Goal: Find specific page/section: Find specific page/section

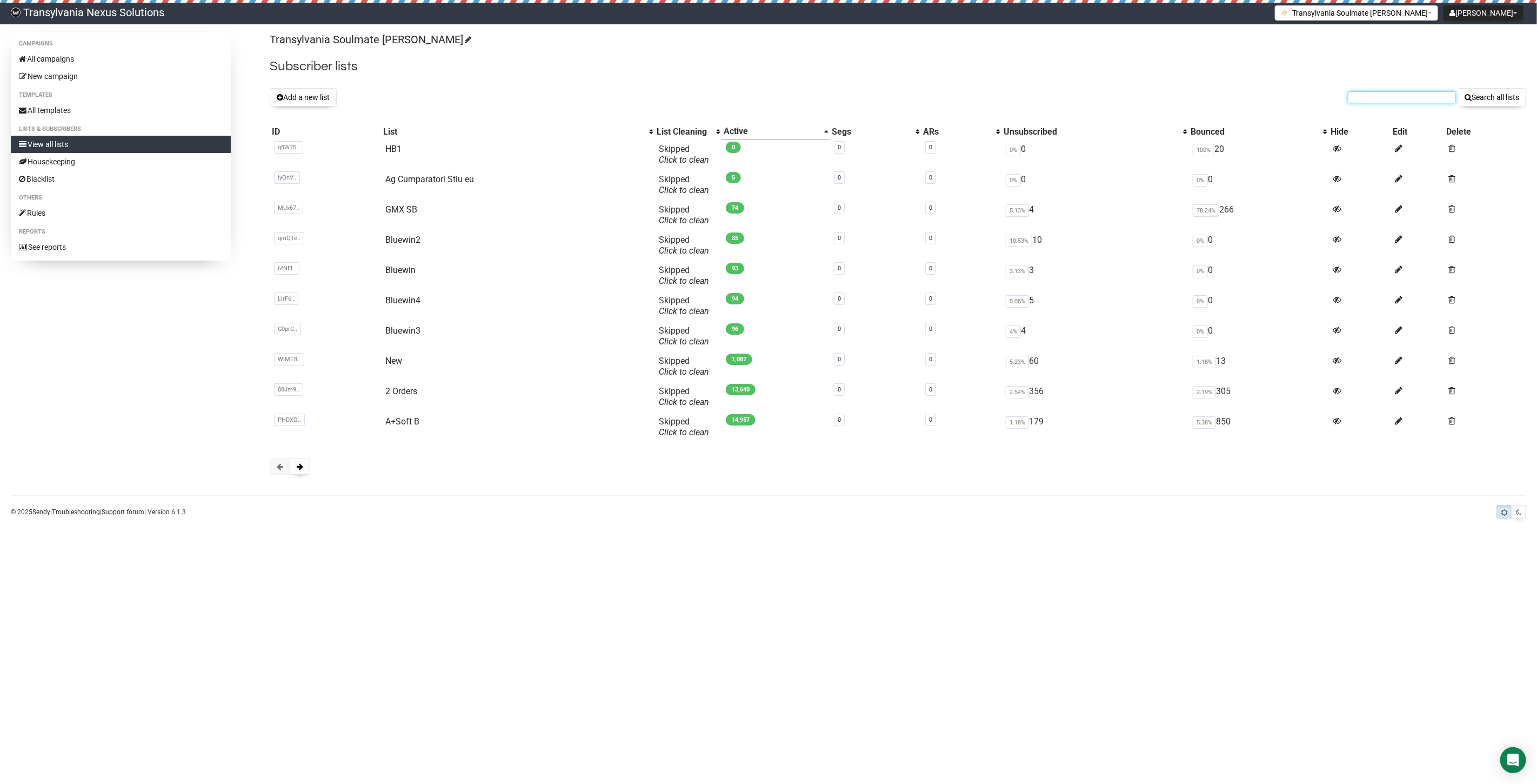
click at [1368, 93] on input "text" at bounding box center [1402, 97] width 108 height 12
paste input "schumann.maren1@gmx.de"
type input "schumann.maren1@gmx.de"
click at [1477, 98] on button "Search all lists" at bounding box center [1492, 96] width 69 height 18
click at [1371, 94] on input "text" at bounding box center [1402, 97] width 108 height 12
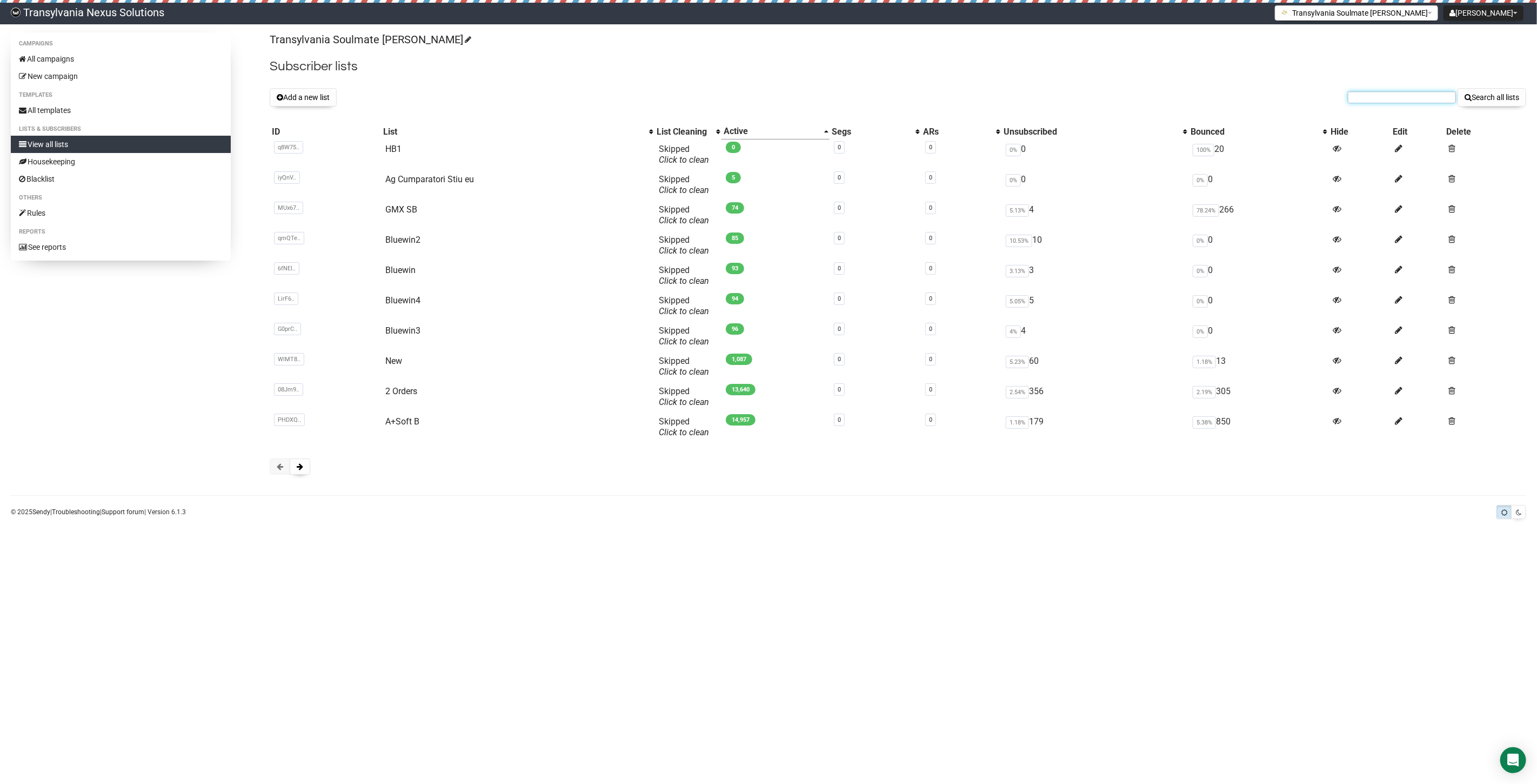
paste input "gaby.sam@gmx.at"
type input "gaby.sam@gmx.at"
drag, startPoint x: 1509, startPoint y: 94, endPoint x: 1504, endPoint y: 104, distance: 11.2
click at [1508, 98] on button "Search all lists" at bounding box center [1492, 96] width 69 height 18
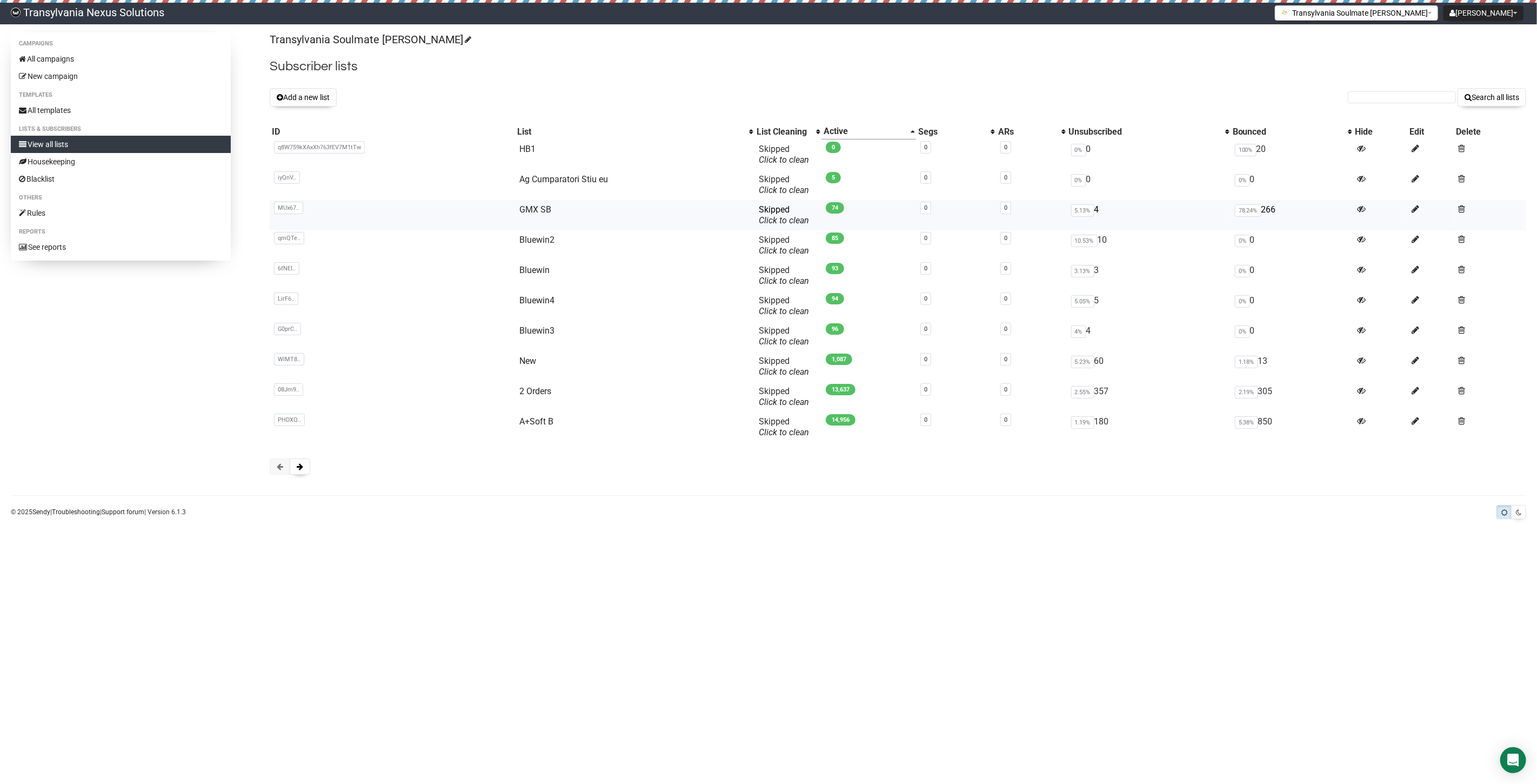
click at [554, 213] on td "GMX SB" at bounding box center [635, 215] width 240 height 30
click at [528, 210] on link "GMX SB" at bounding box center [536, 209] width 32 height 10
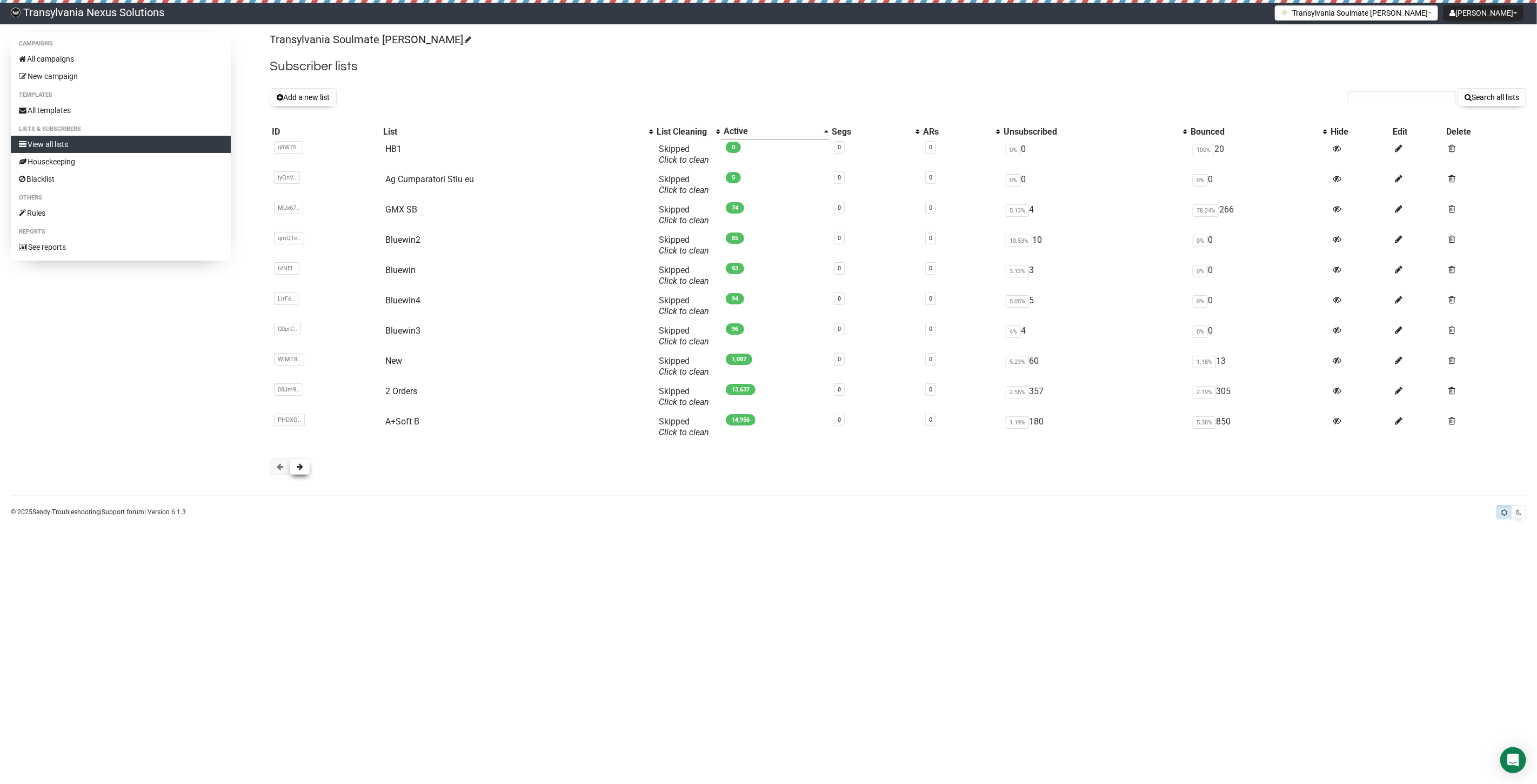
click at [295, 467] on button at bounding box center [300, 466] width 21 height 16
click at [301, 469] on span at bounding box center [299, 467] width 7 height 8
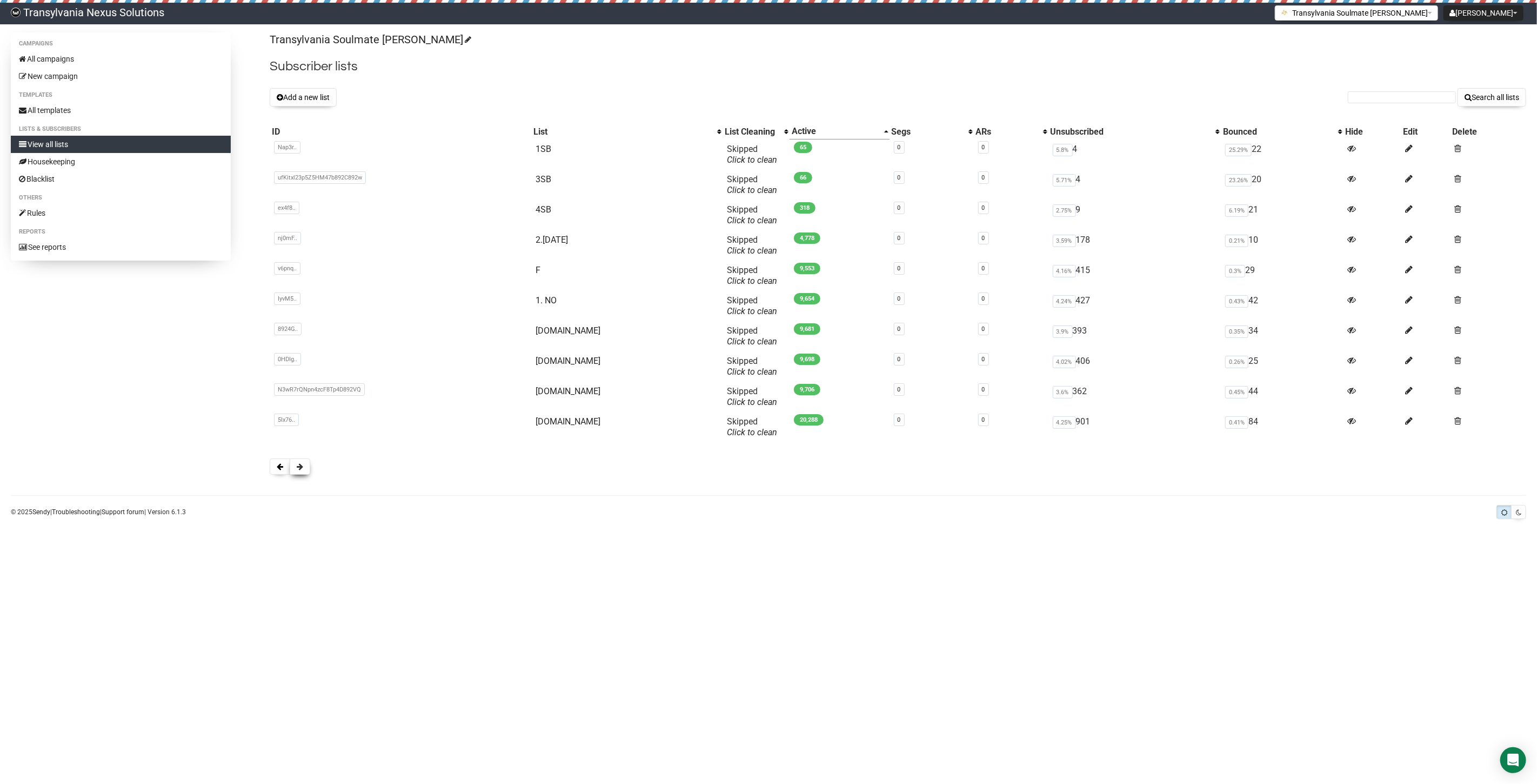
click at [299, 473] on button at bounding box center [300, 466] width 21 height 16
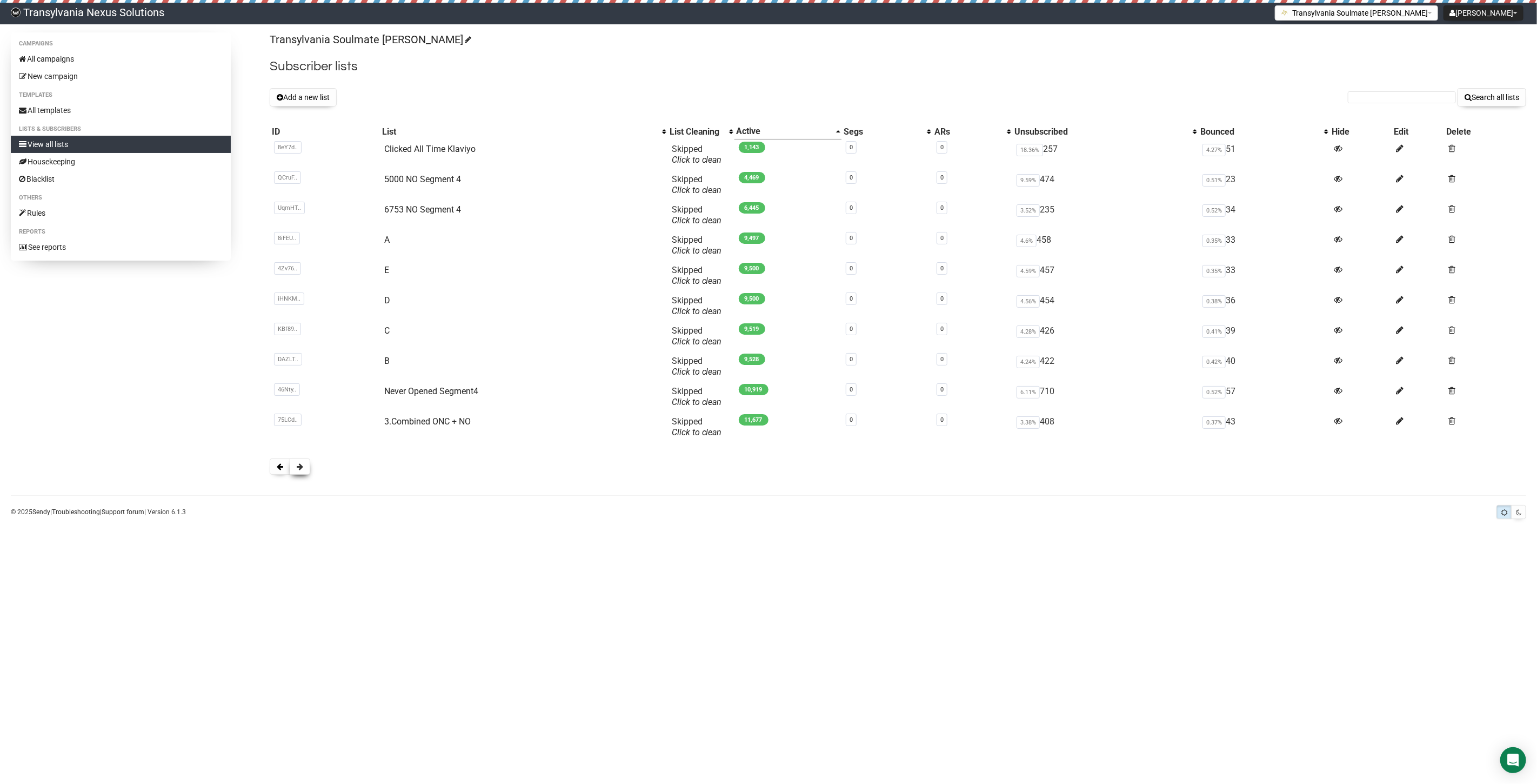
click at [300, 471] on button at bounding box center [300, 466] width 21 height 16
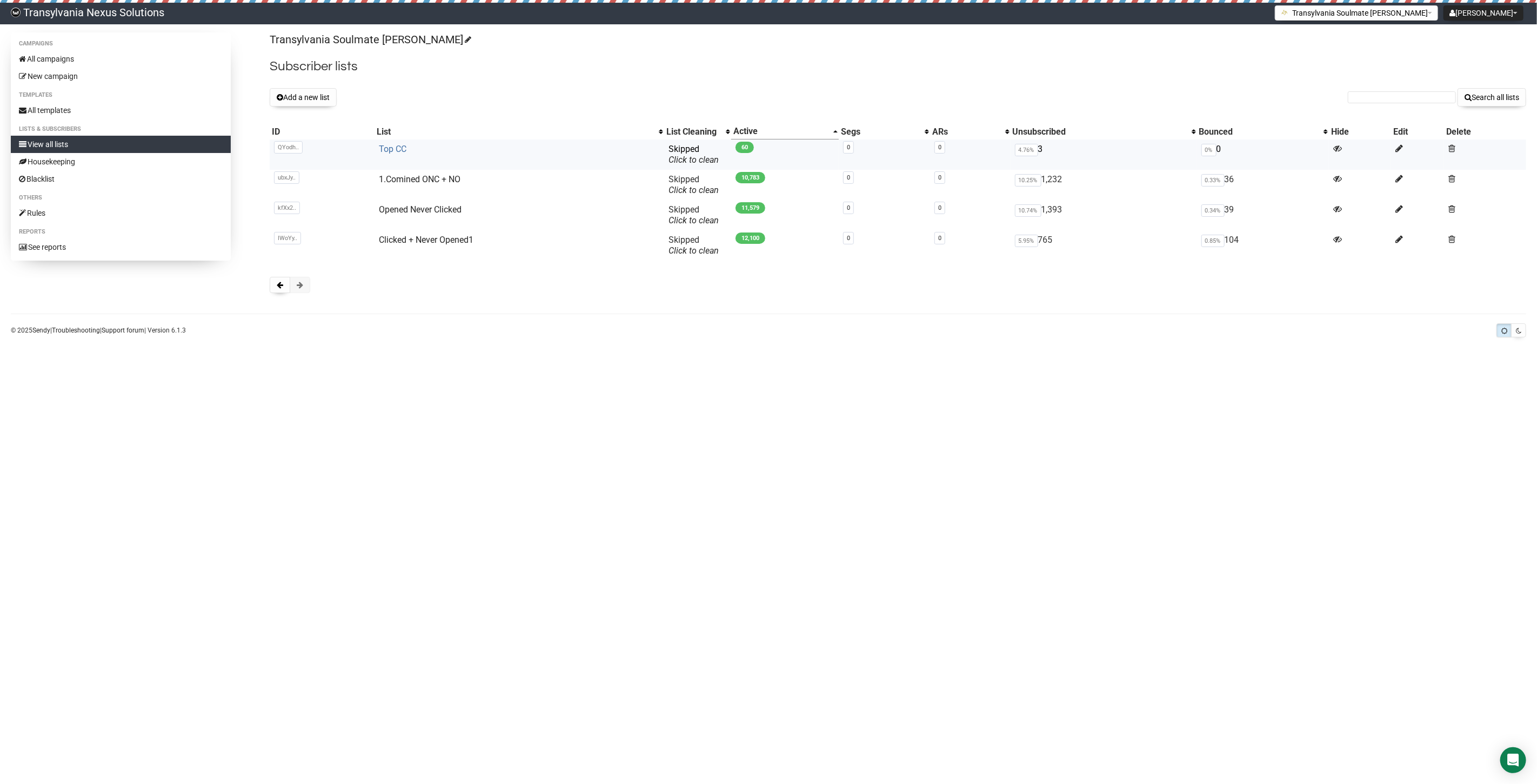
click at [393, 150] on link "Top CC" at bounding box center [392, 148] width 27 height 10
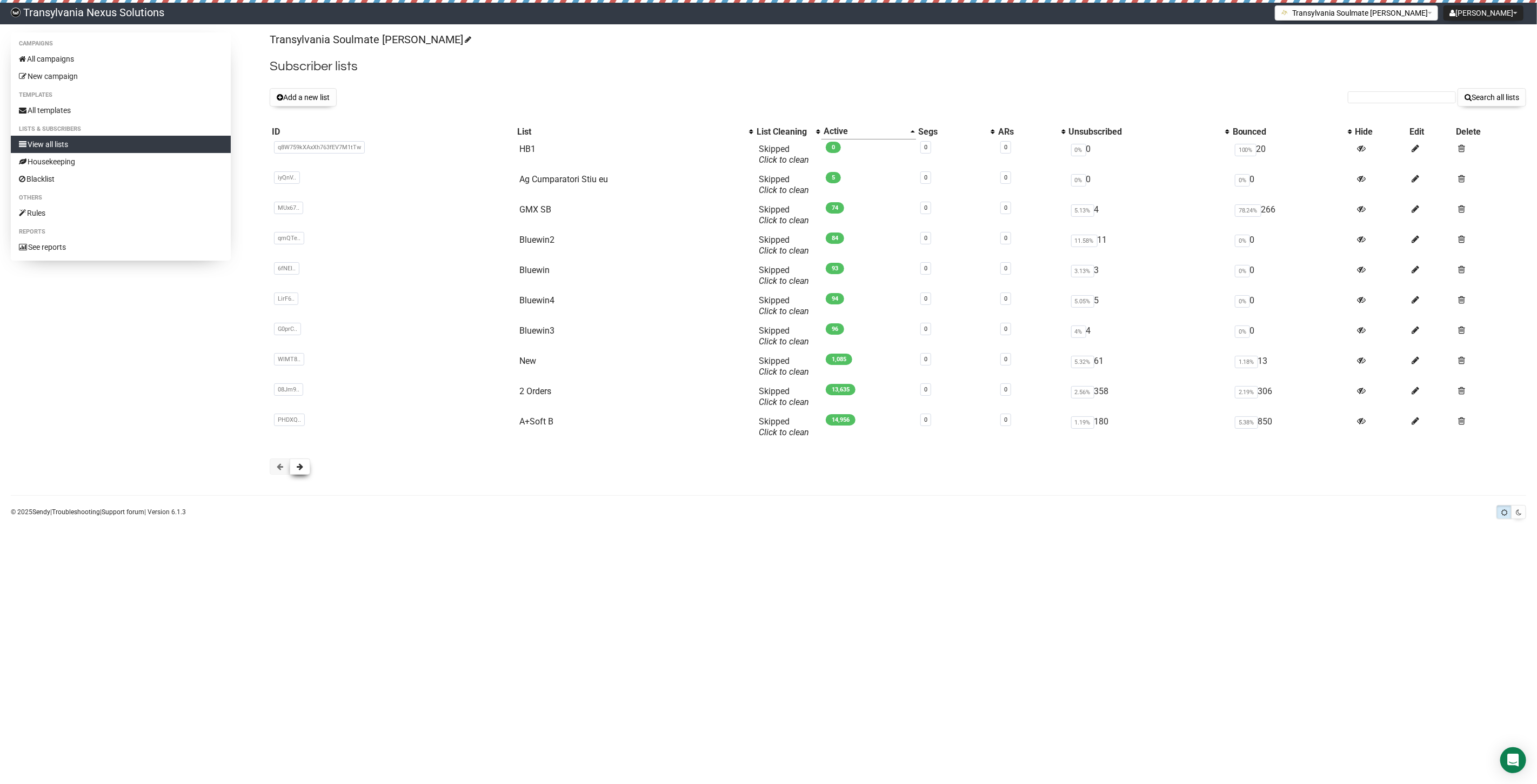
click at [295, 466] on button at bounding box center [300, 466] width 21 height 16
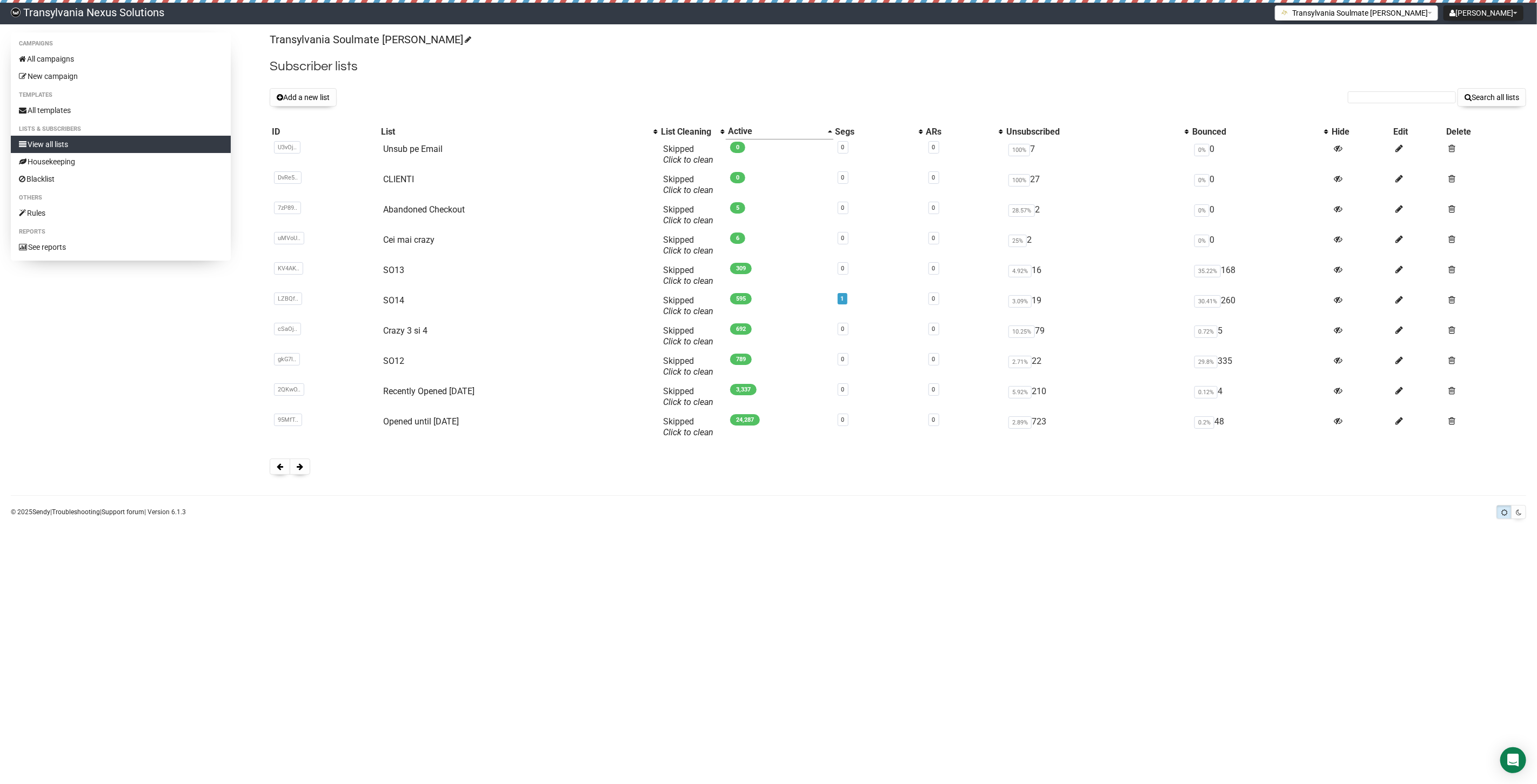
click at [295, 466] on button at bounding box center [300, 466] width 21 height 16
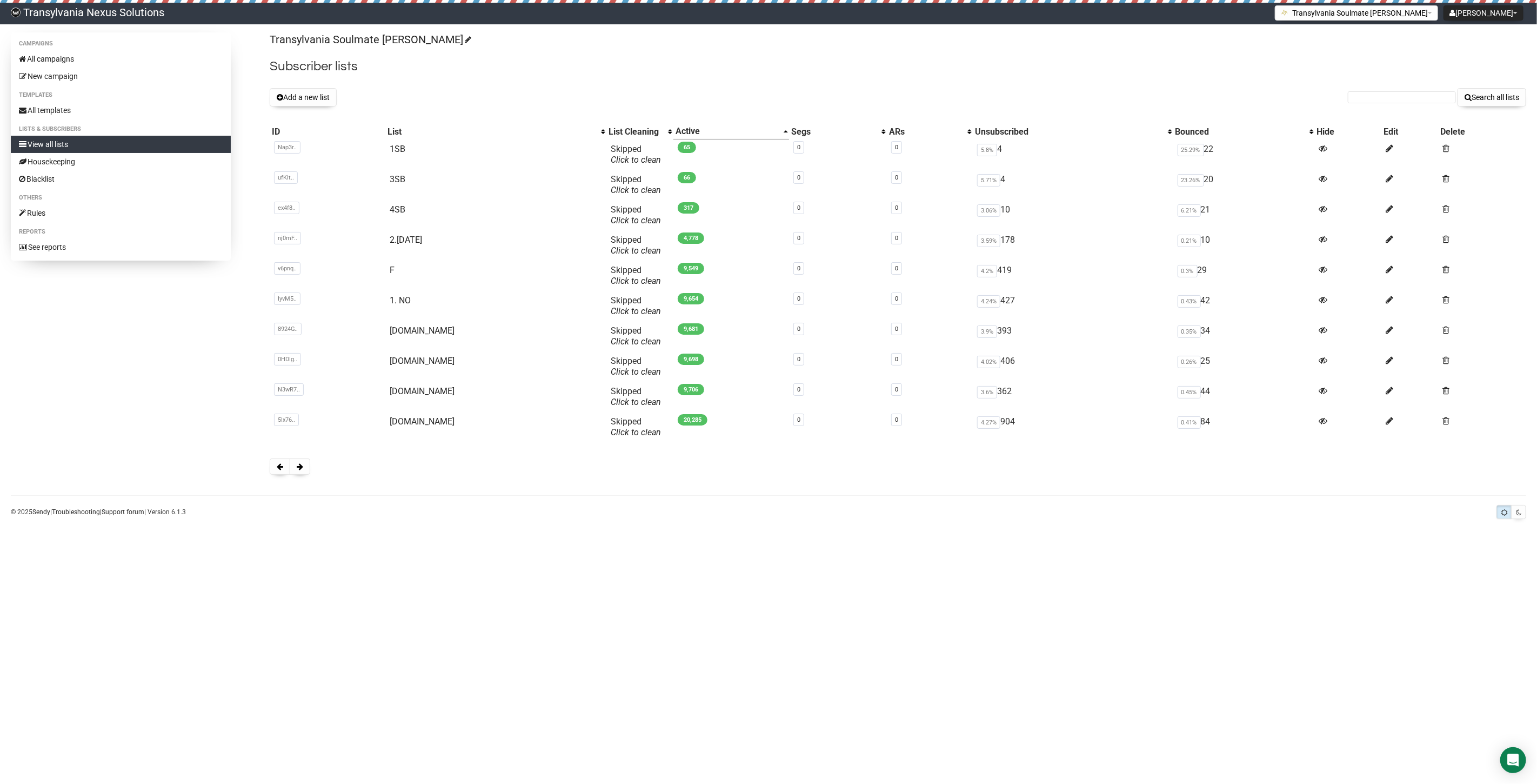
click at [299, 467] on span at bounding box center [299, 467] width 7 height 8
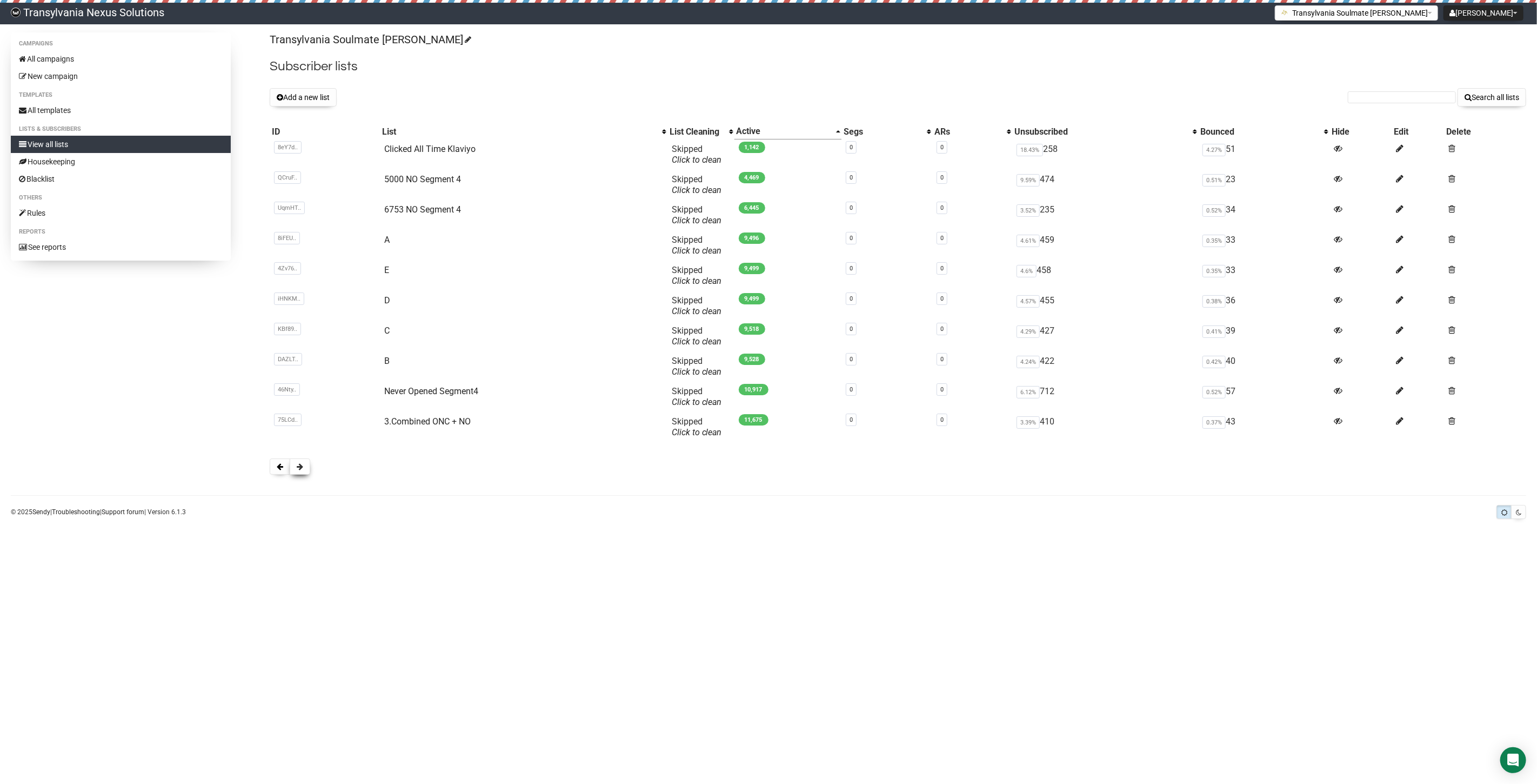
click at [306, 468] on button at bounding box center [300, 466] width 21 height 16
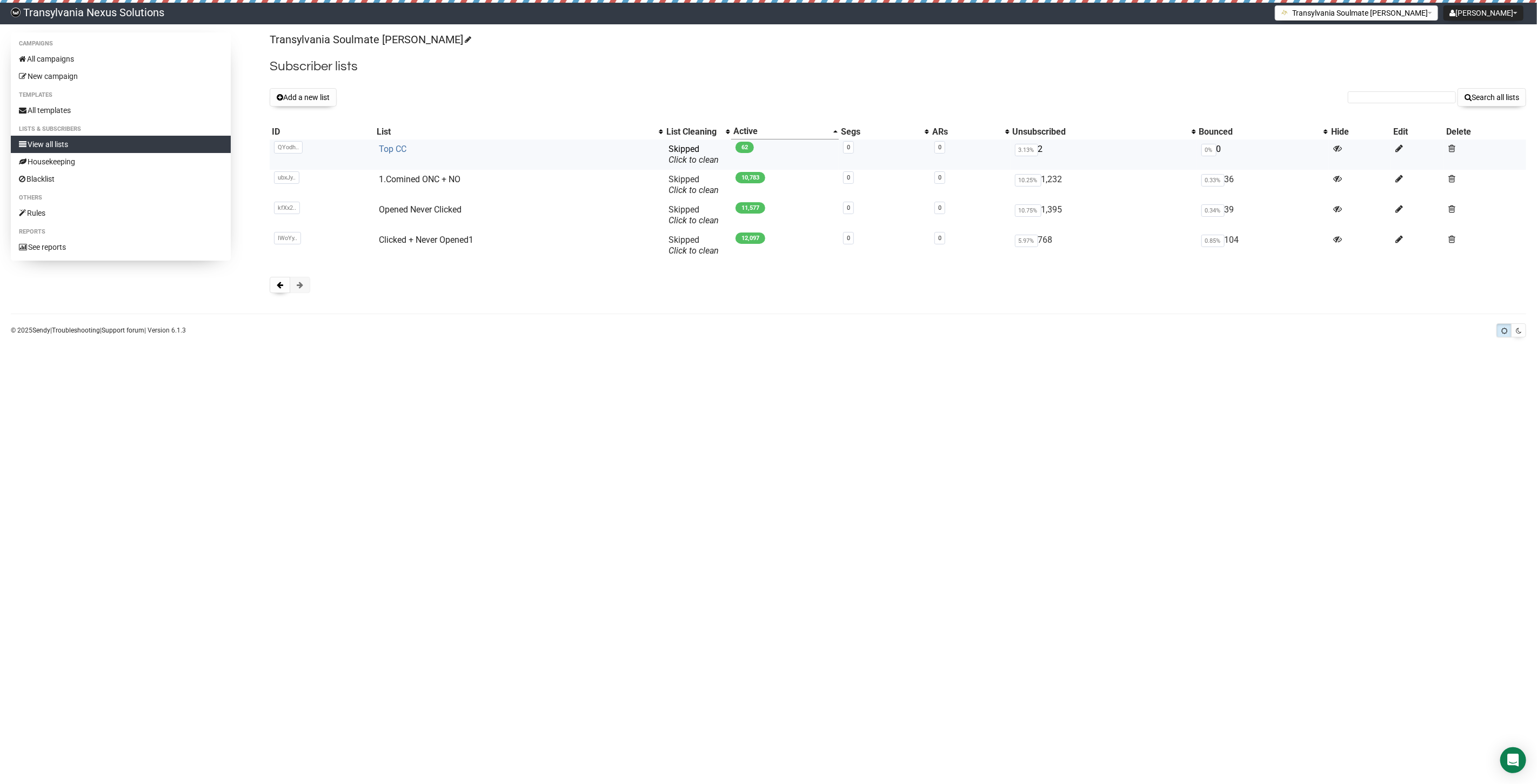
click at [400, 144] on link "Top CC" at bounding box center [392, 148] width 27 height 10
